Goal: Contribute content: Contribute content

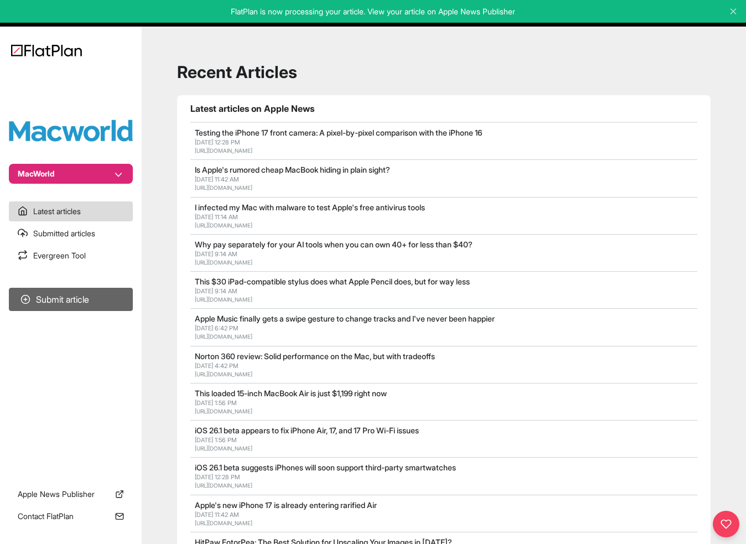
click at [78, 297] on button "Submit article" at bounding box center [71, 299] width 124 height 23
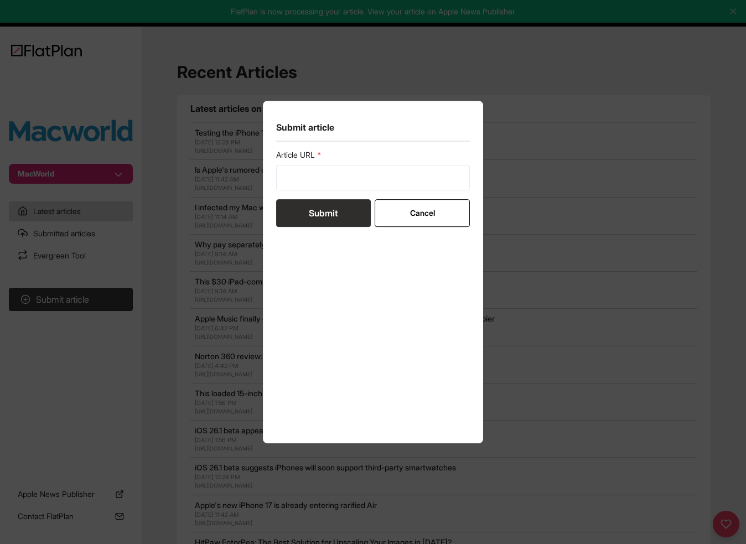
click at [348, 162] on div "Article URL" at bounding box center [373, 169] width 194 height 41
click at [357, 172] on input "url" at bounding box center [373, 177] width 194 height 25
paste input "[URL][DOMAIN_NAME]"
type input "[URL][DOMAIN_NAME]"
click at [323, 213] on button "Submit" at bounding box center [323, 213] width 95 height 28
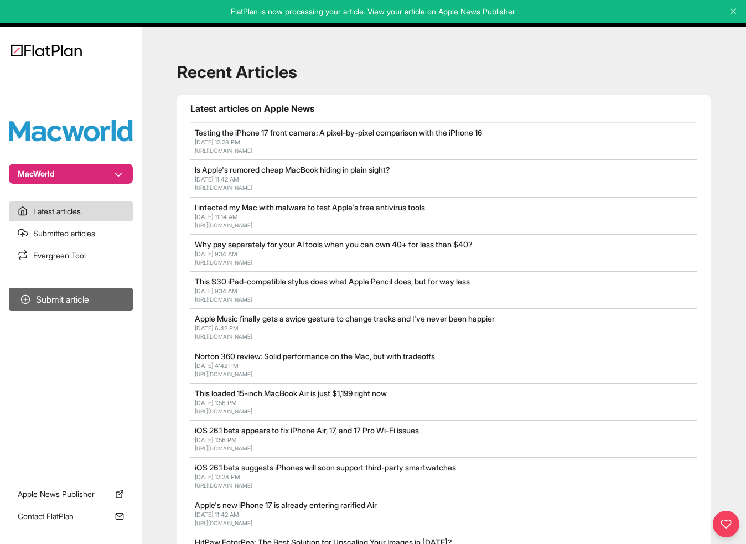
click at [84, 297] on button "Submit article" at bounding box center [71, 299] width 124 height 23
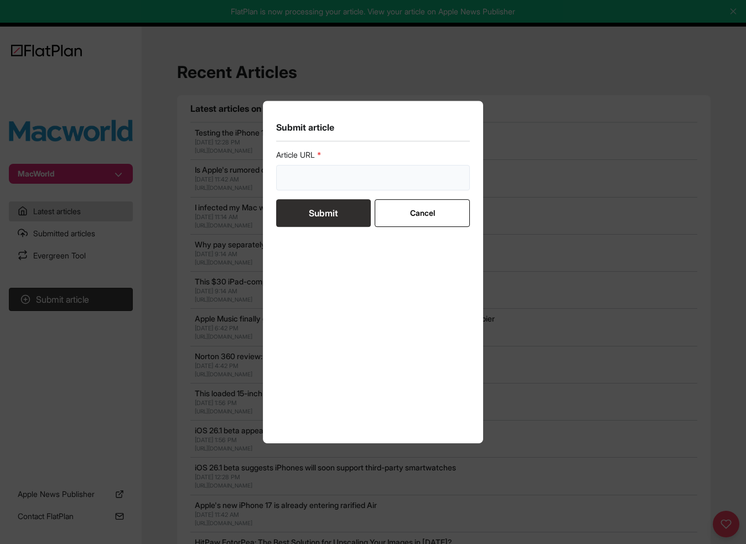
click at [346, 173] on input "url" at bounding box center [373, 177] width 194 height 25
paste input "[URL][DOMAIN_NAME]"
type input "[URL][DOMAIN_NAME]"
click at [323, 213] on button "Submit" at bounding box center [323, 213] width 95 height 28
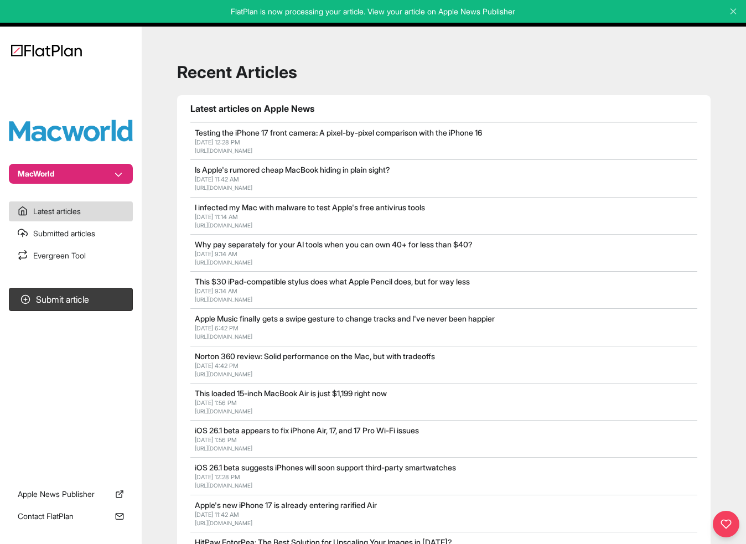
click at [80, 213] on link "Latest articles" at bounding box center [71, 212] width 124 height 20
click at [84, 234] on link "Submitted articles" at bounding box center [71, 234] width 124 height 20
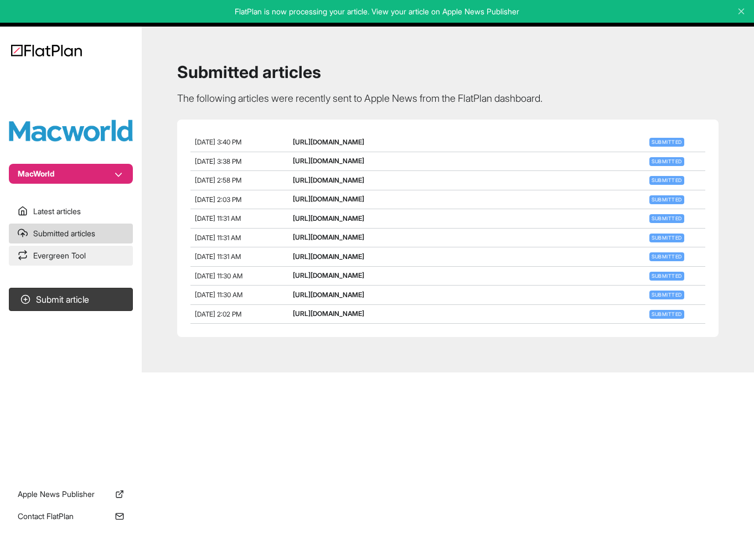
click at [71, 256] on link "Evergreen Tool" at bounding box center [71, 256] width 124 height 20
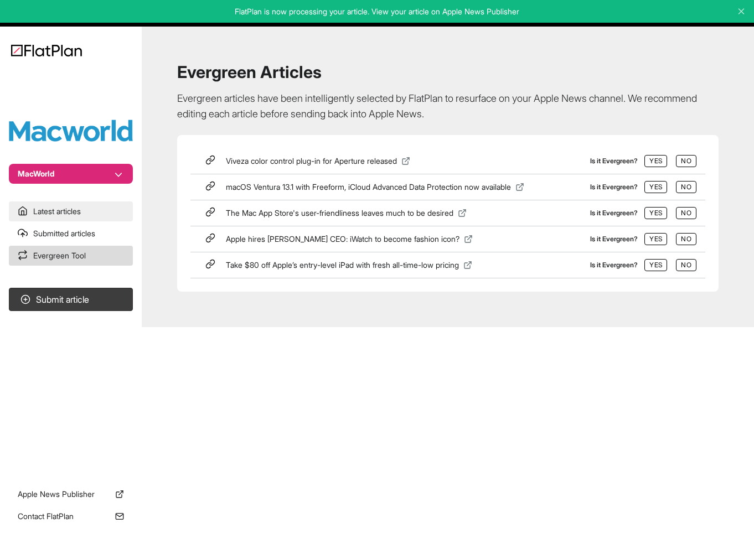
click at [75, 212] on link "Latest articles" at bounding box center [71, 212] width 124 height 20
